Goal: Check status: Check status

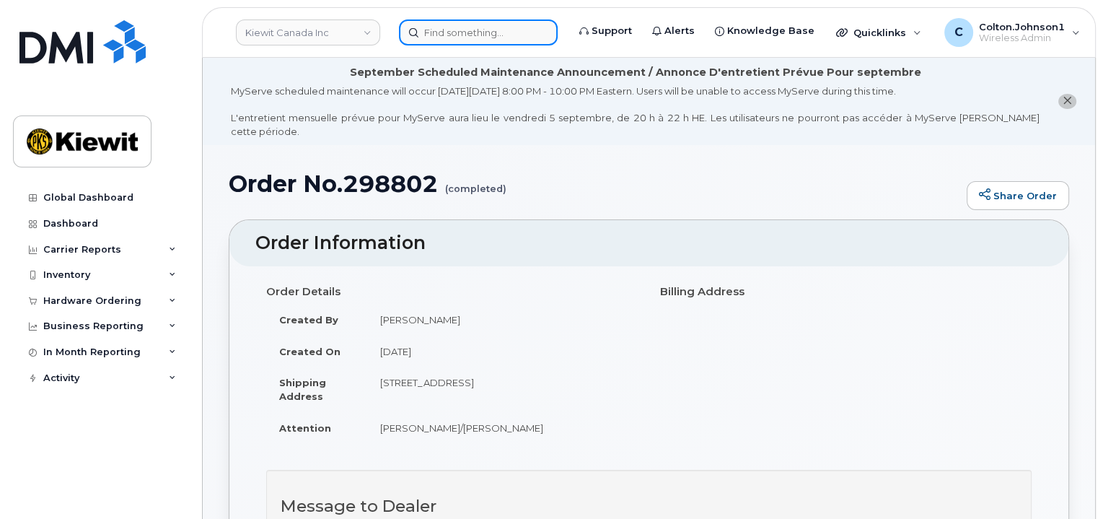
click at [450, 27] on input at bounding box center [478, 32] width 159 height 26
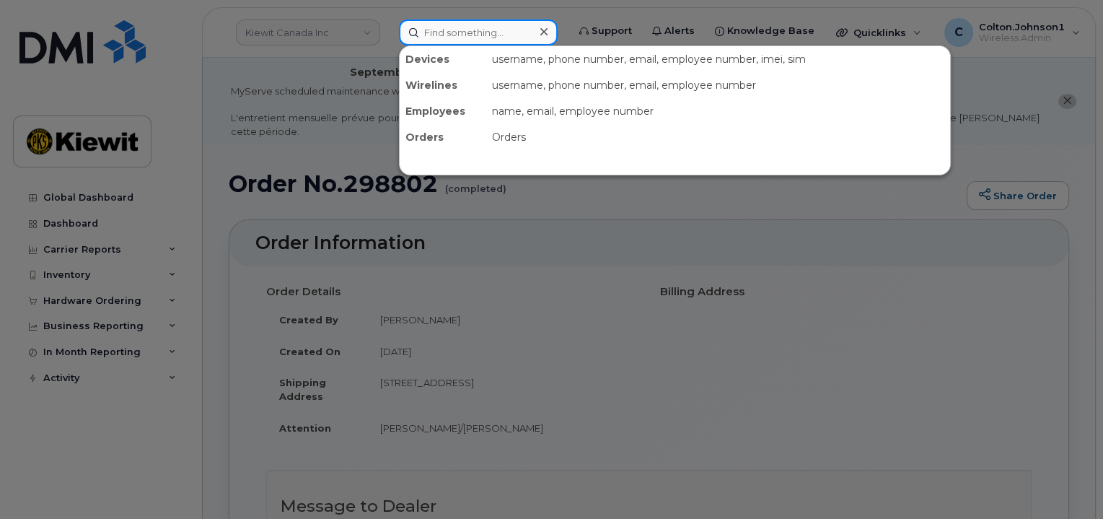
paste input "299605"
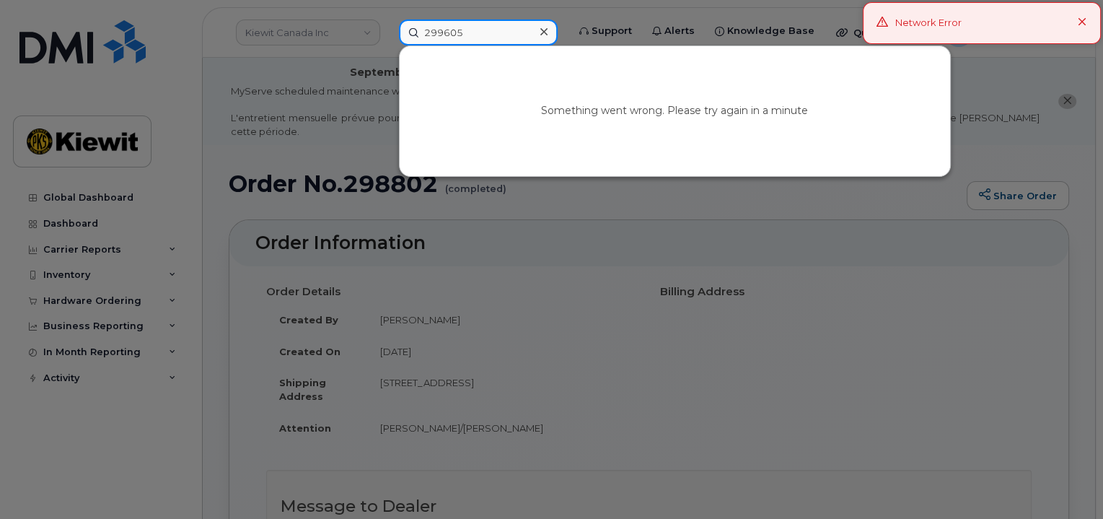
type input "299605"
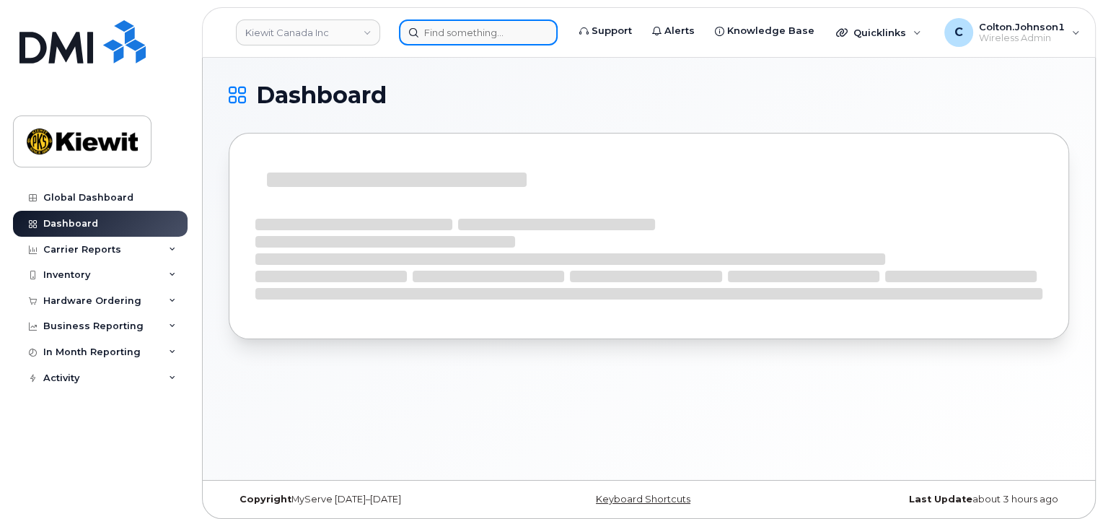
click at [459, 29] on input at bounding box center [478, 32] width 159 height 26
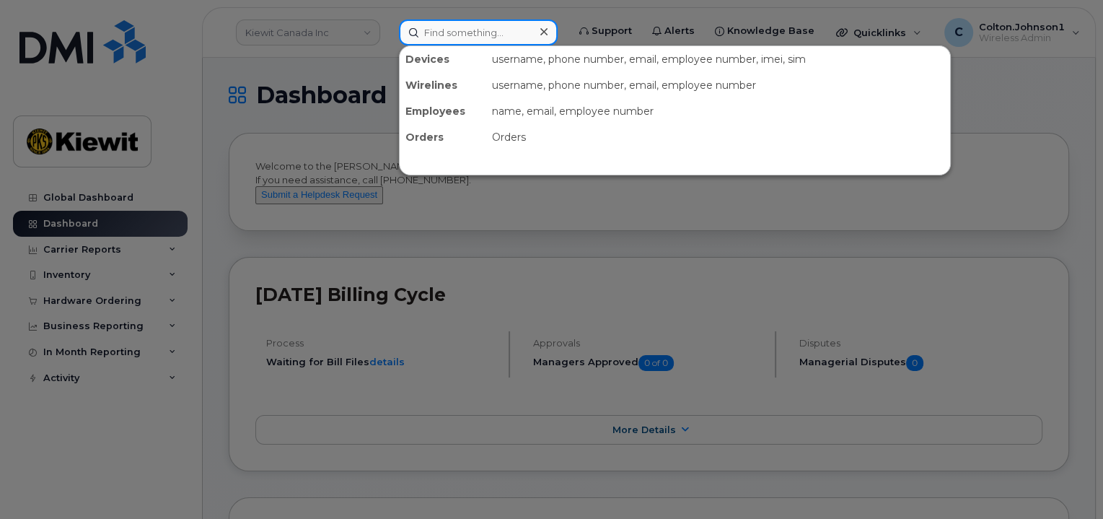
click at [478, 31] on input at bounding box center [478, 32] width 159 height 26
paste input "299605"
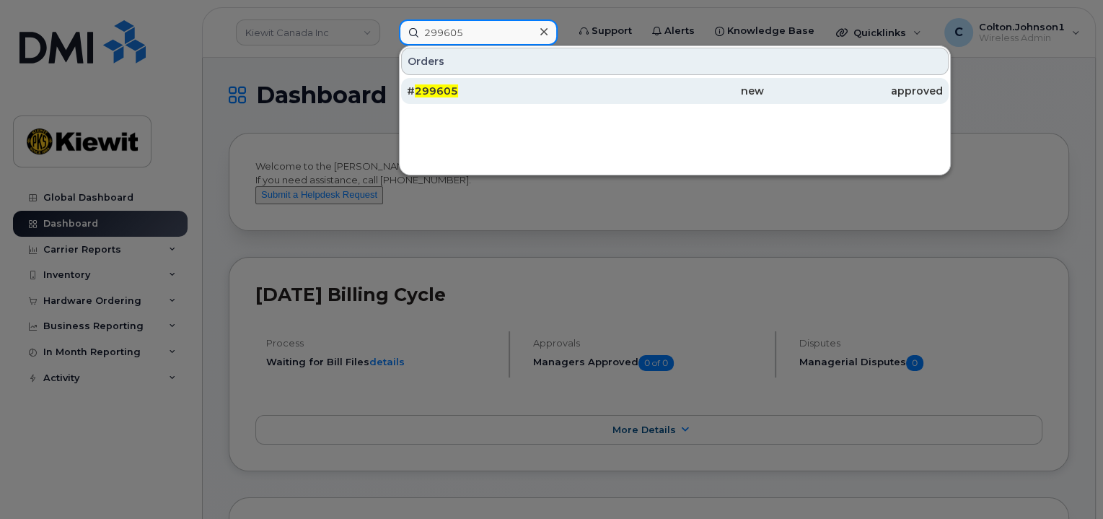
type input "299605"
click at [528, 97] on div "# 299605" at bounding box center [496, 91] width 179 height 26
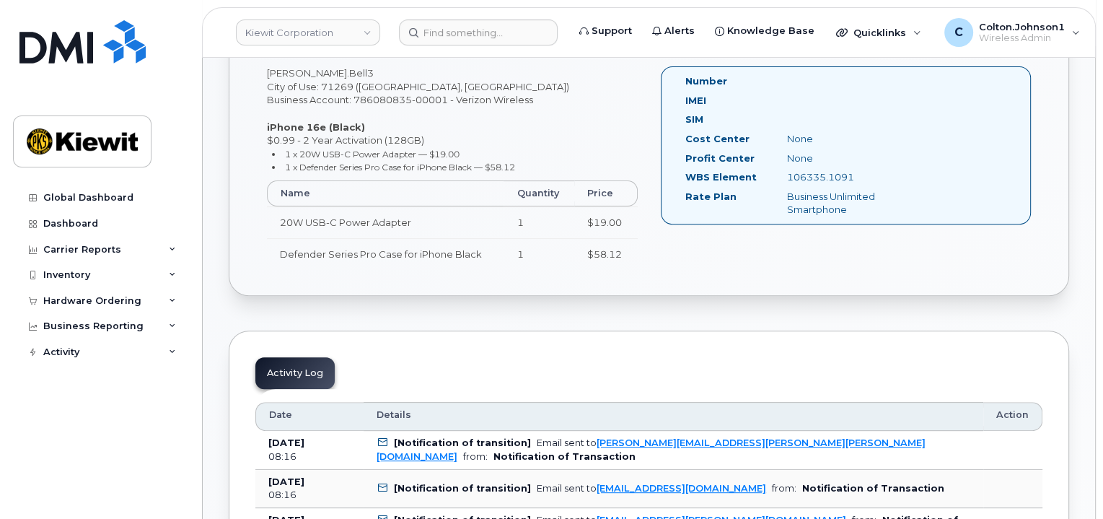
scroll to position [577, 0]
